Goal: Task Accomplishment & Management: Manage account settings

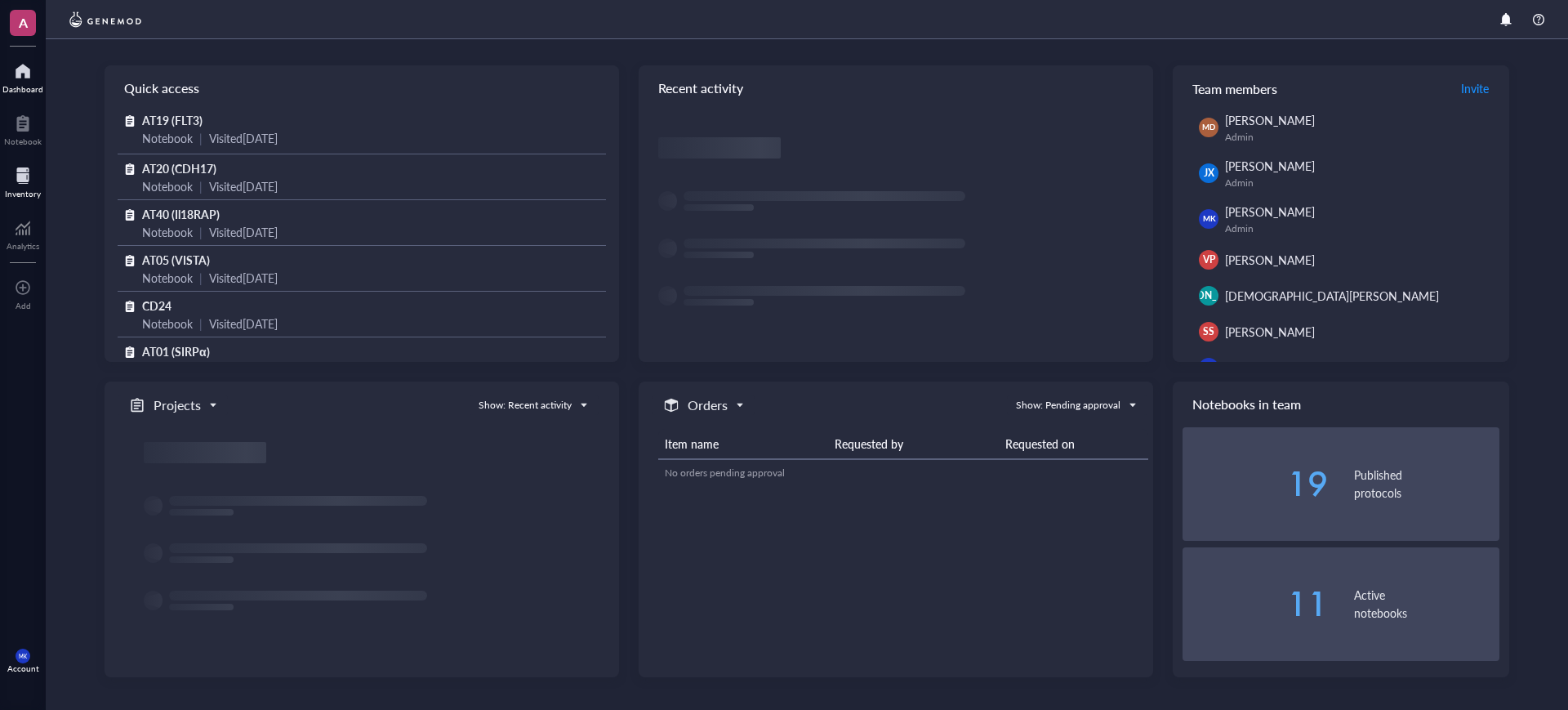
click at [0, 186] on div "Inventory" at bounding box center [23, 181] width 46 height 46
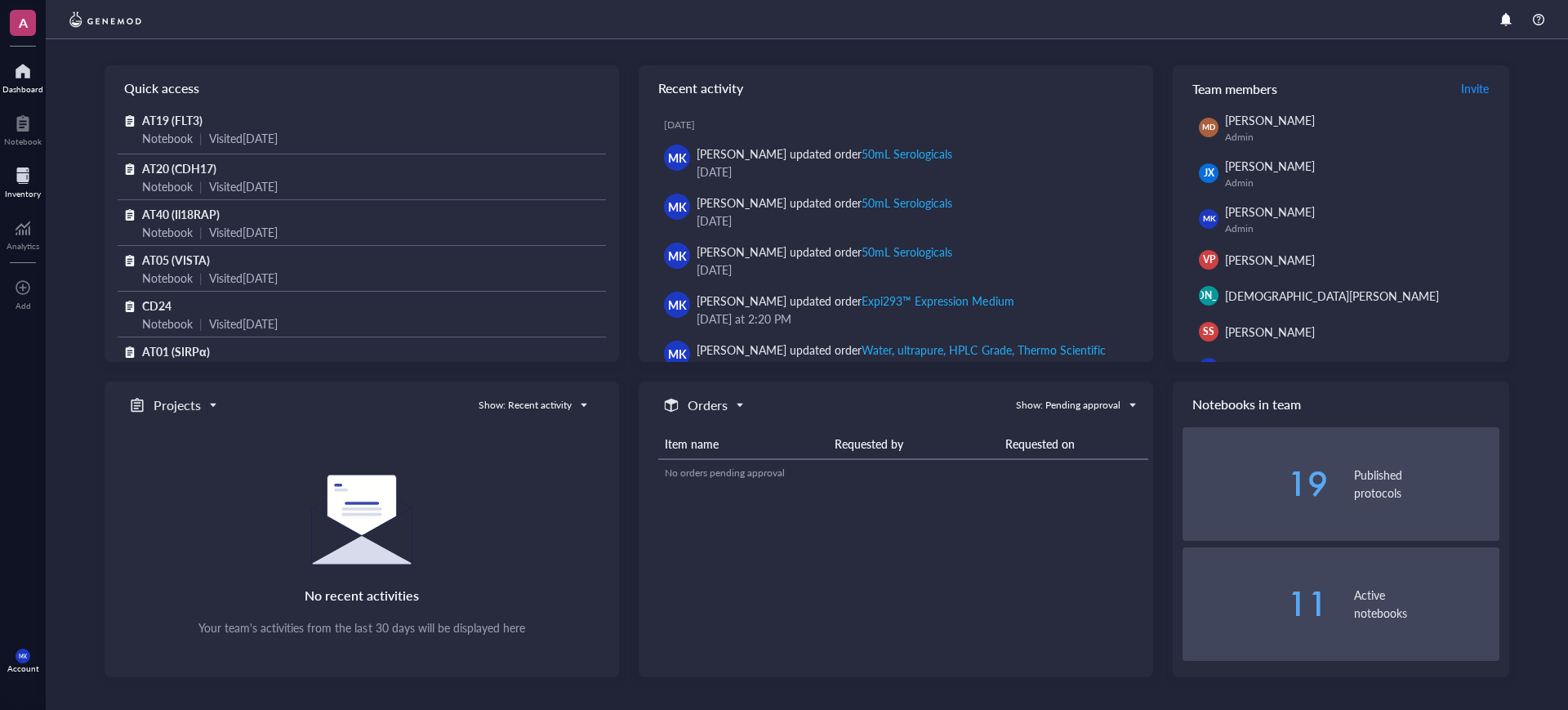
click at [27, 184] on div at bounding box center [23, 175] width 36 height 26
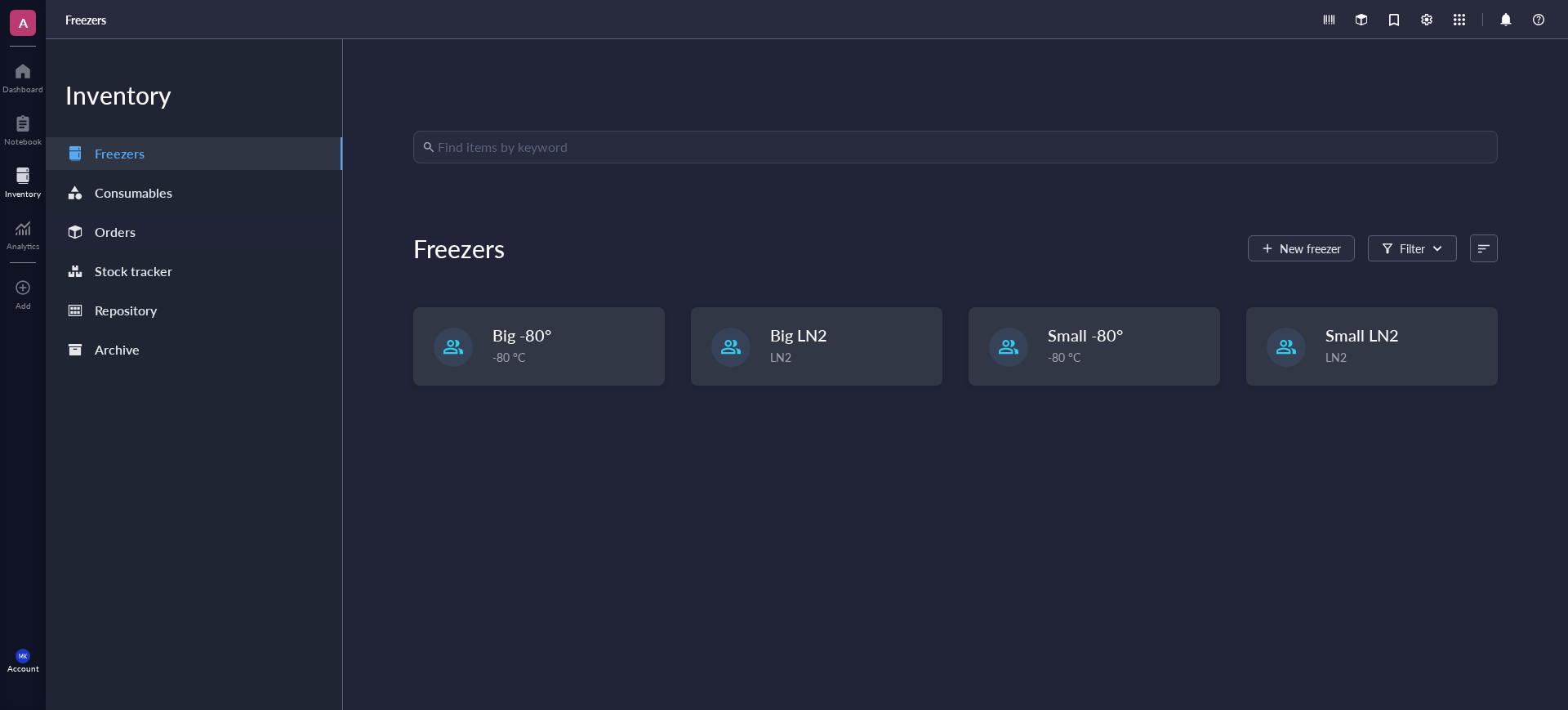
click at [128, 222] on div "Orders" at bounding box center [115, 232] width 41 height 23
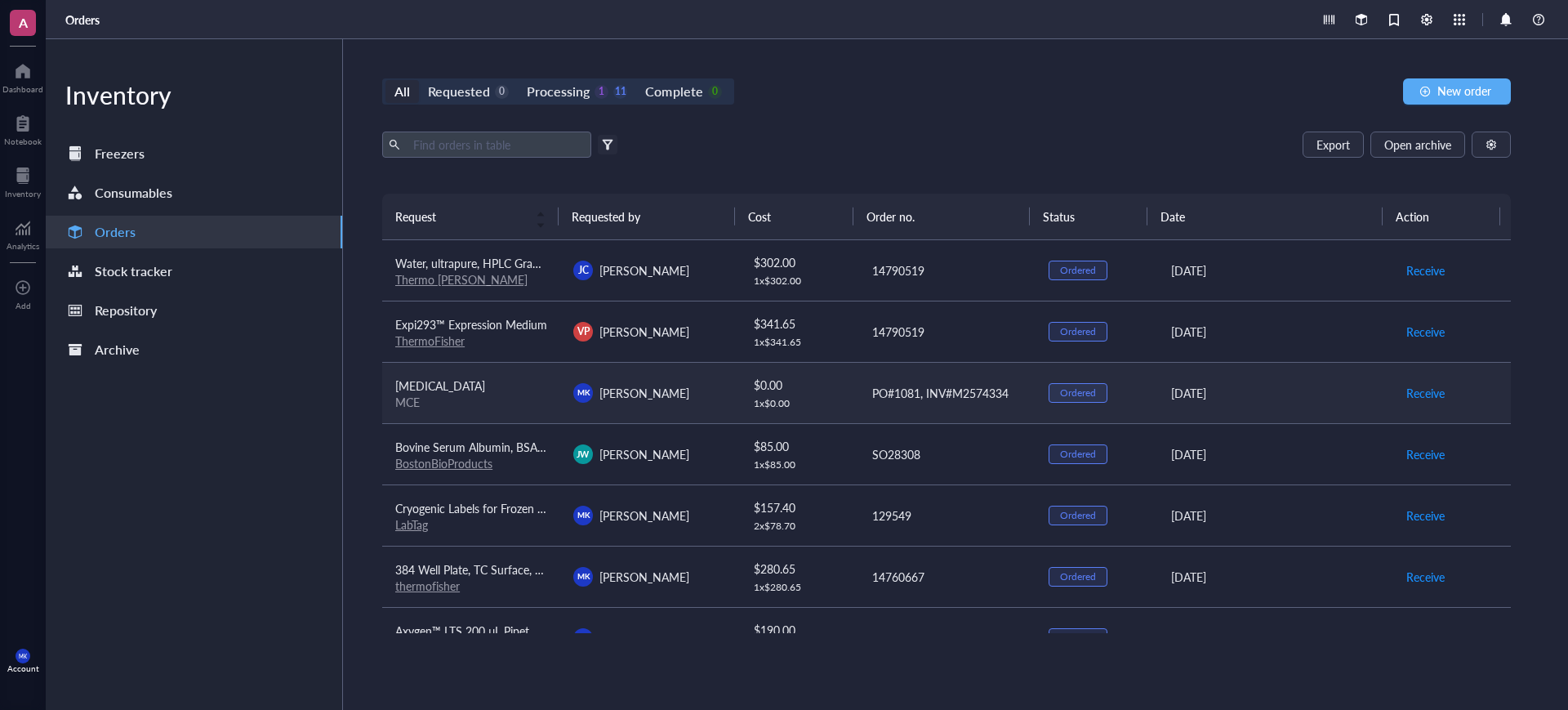
click at [702, 383] on div "[PERSON_NAME] [PERSON_NAME]" at bounding box center [649, 392] width 152 height 19
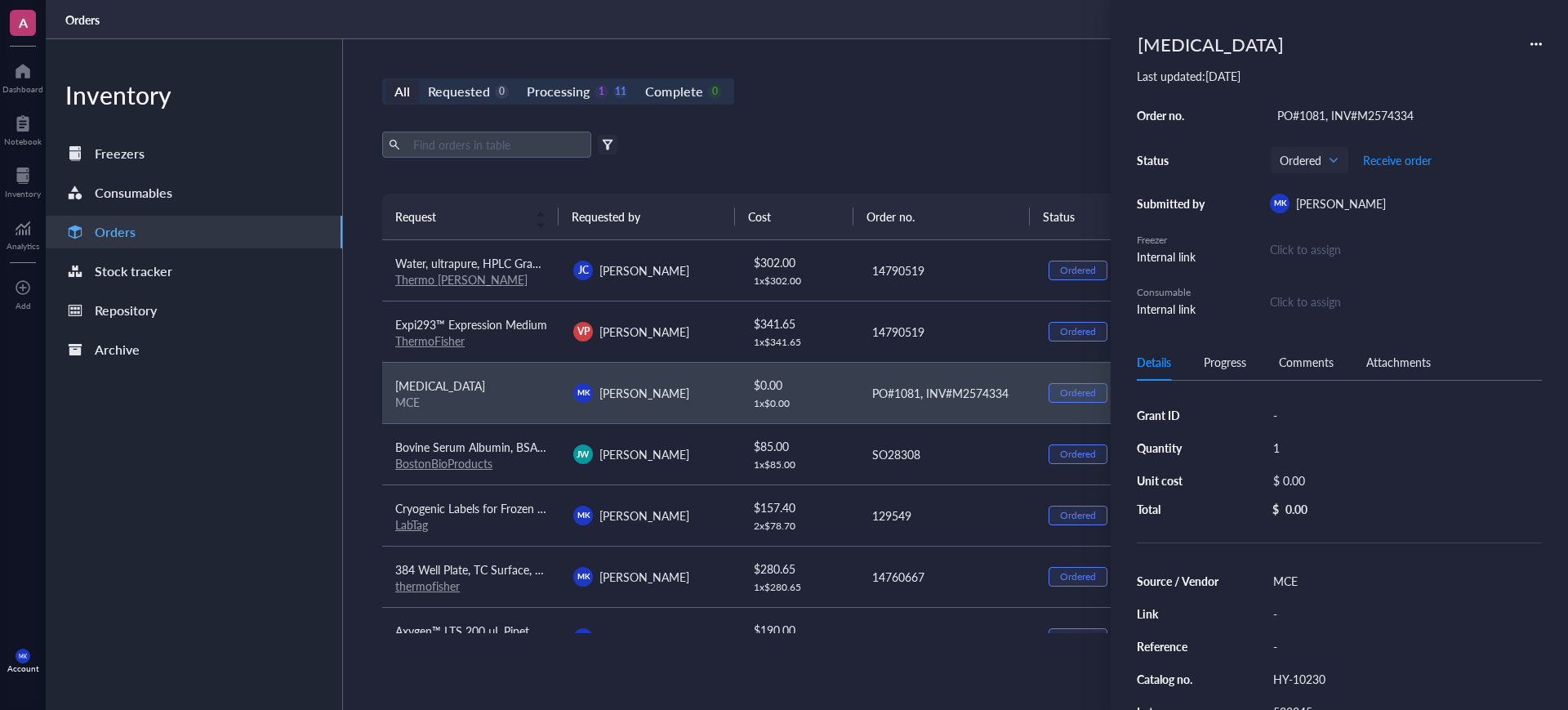
click at [1535, 42] on icon at bounding box center [1536, 44] width 3 height 3
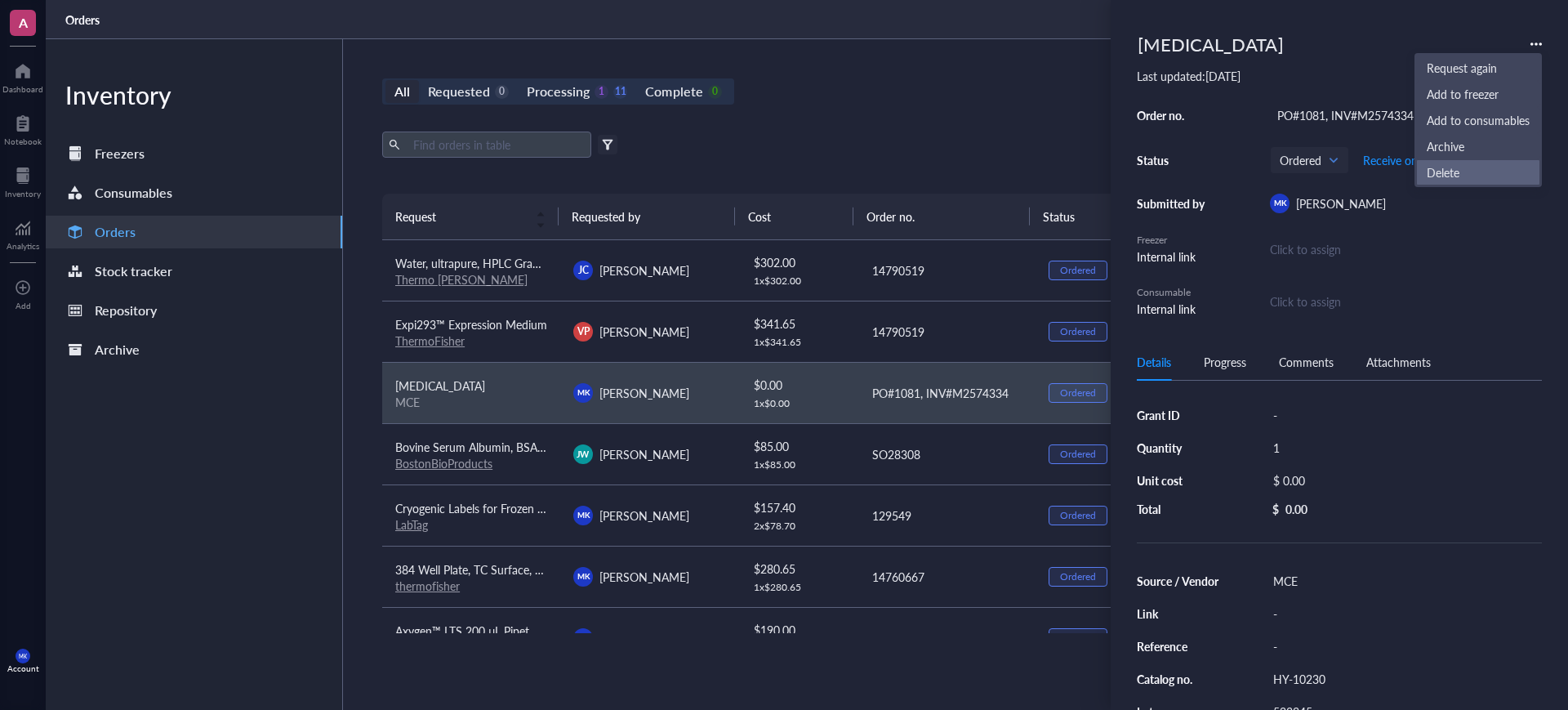
click at [1466, 166] on span "Delete" at bounding box center [1478, 172] width 103 height 18
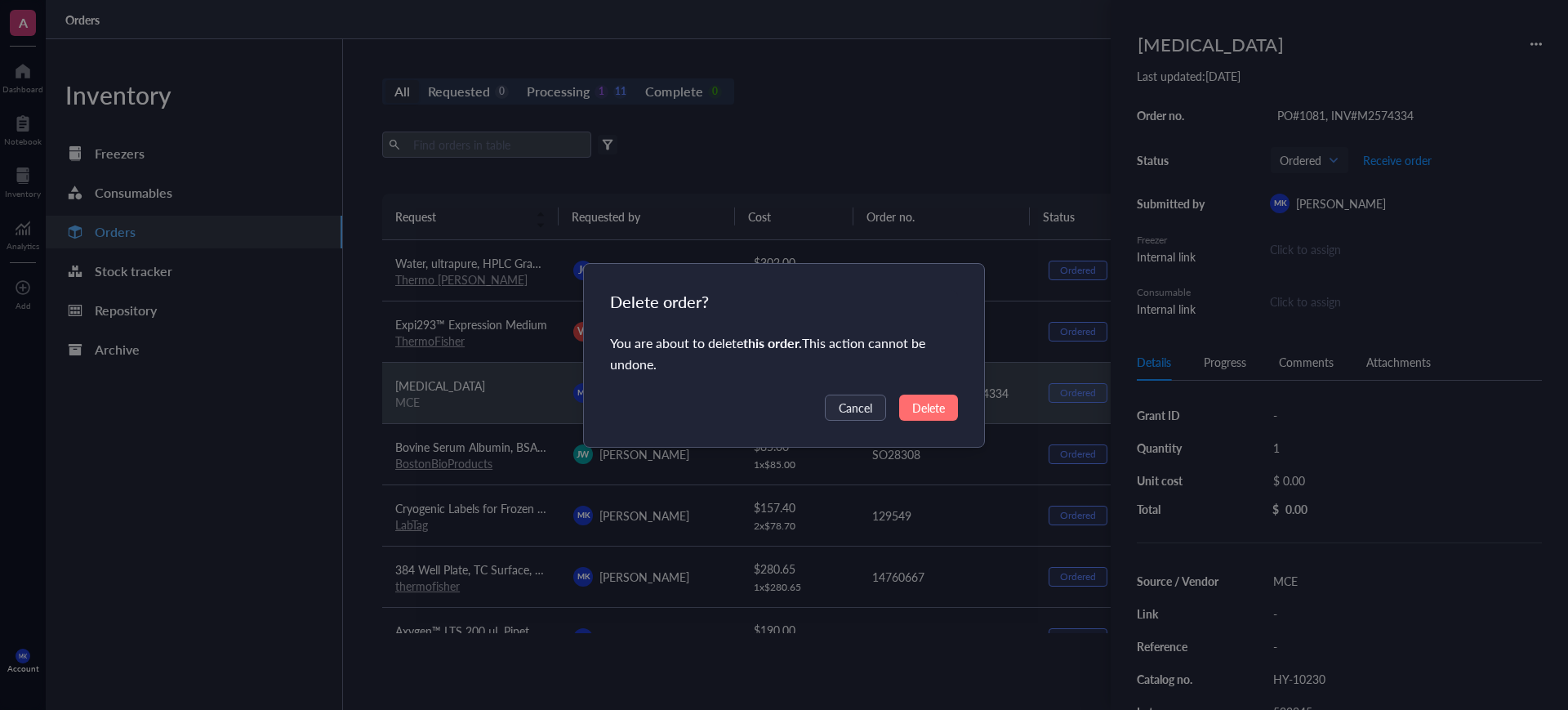
click at [912, 407] on span "Delete" at bounding box center [928, 407] width 33 height 18
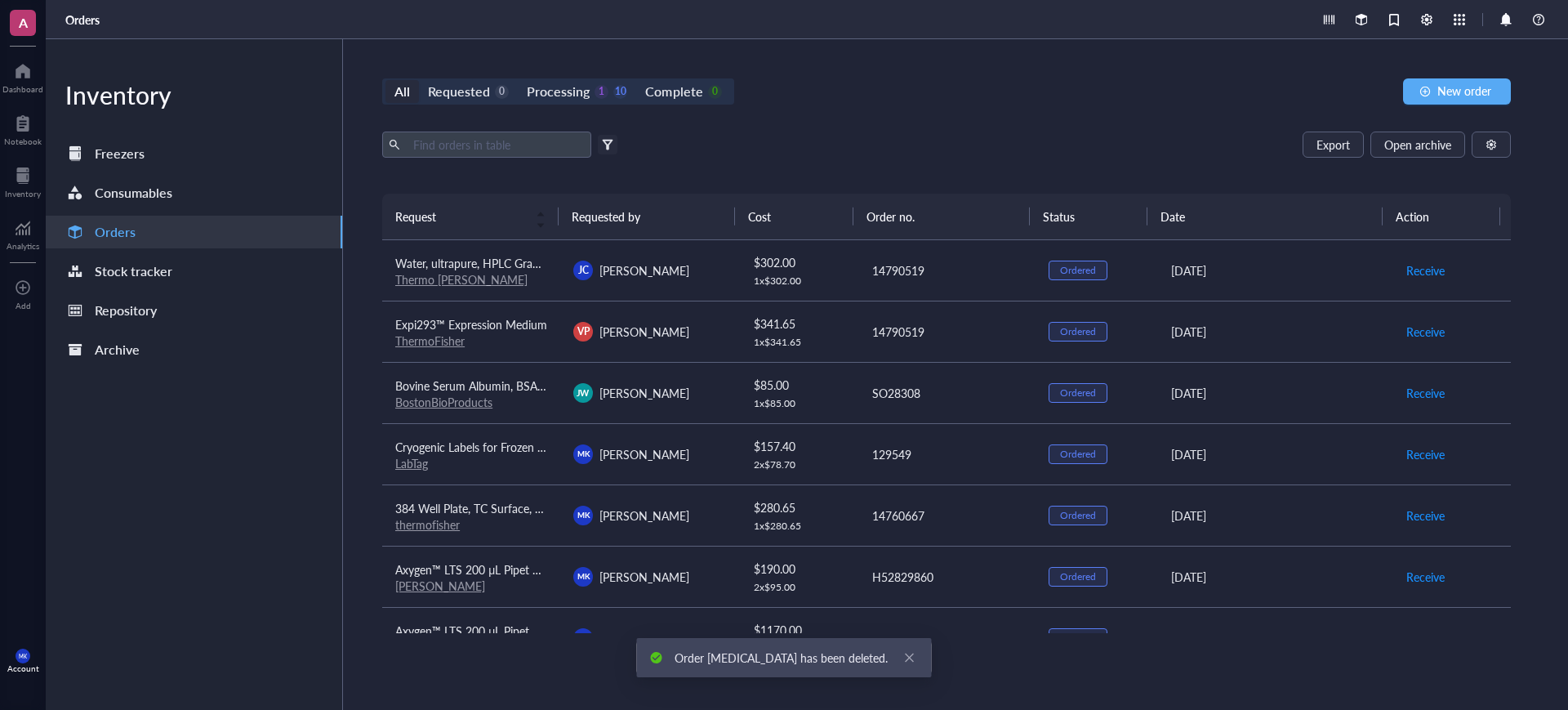
click at [979, 92] on div "All Requested 0 Processing 1 10 Complete 0 New order" at bounding box center [946, 91] width 1129 height 26
click at [553, 96] on div "Processing" at bounding box center [558, 91] width 63 height 23
click at [518, 80] on input "Processing 1 10" at bounding box center [518, 80] width 0 height 0
